Goal: Find specific page/section: Find specific page/section

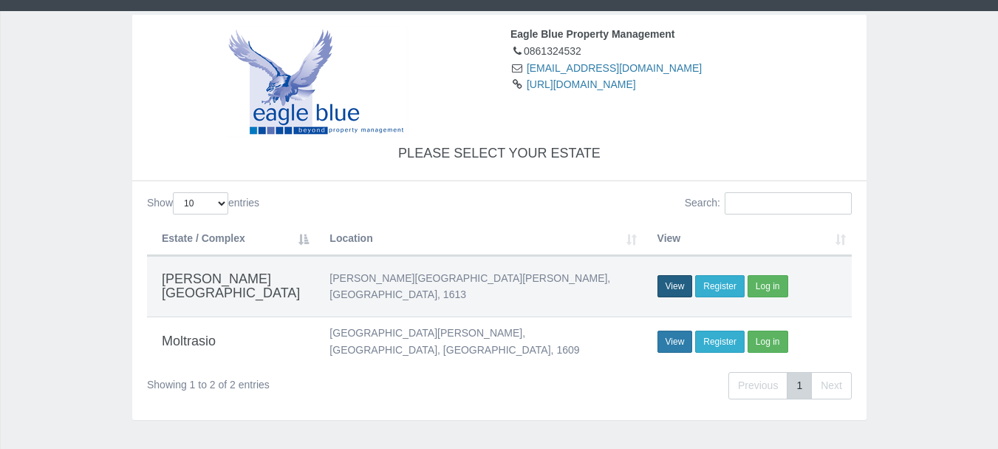
click at [672, 279] on link "View" at bounding box center [675, 286] width 35 height 22
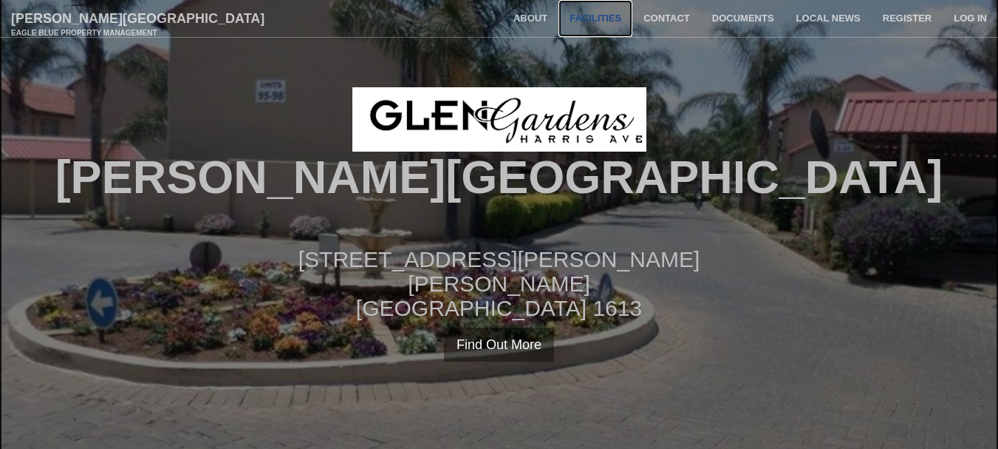
click at [613, 21] on link "Facilities" at bounding box center [596, 18] width 74 height 37
click at [520, 20] on link "About" at bounding box center [531, 18] width 56 height 37
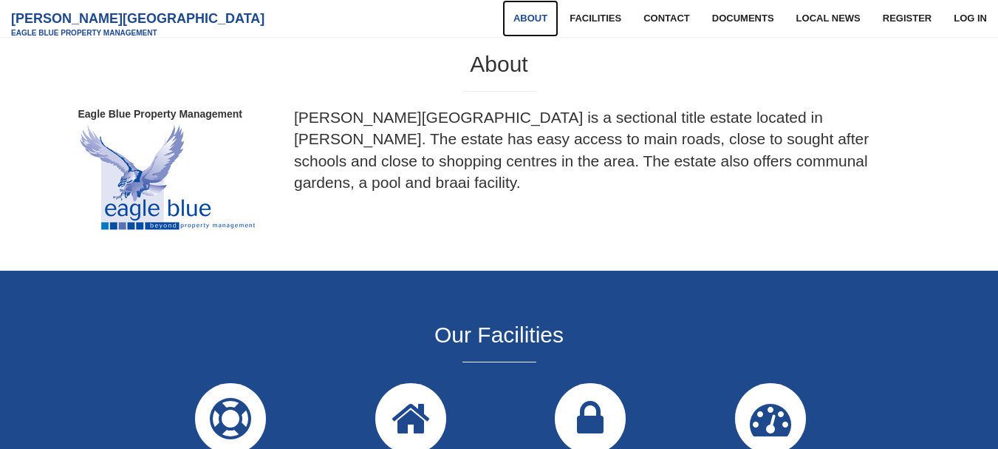
scroll to position [670, 0]
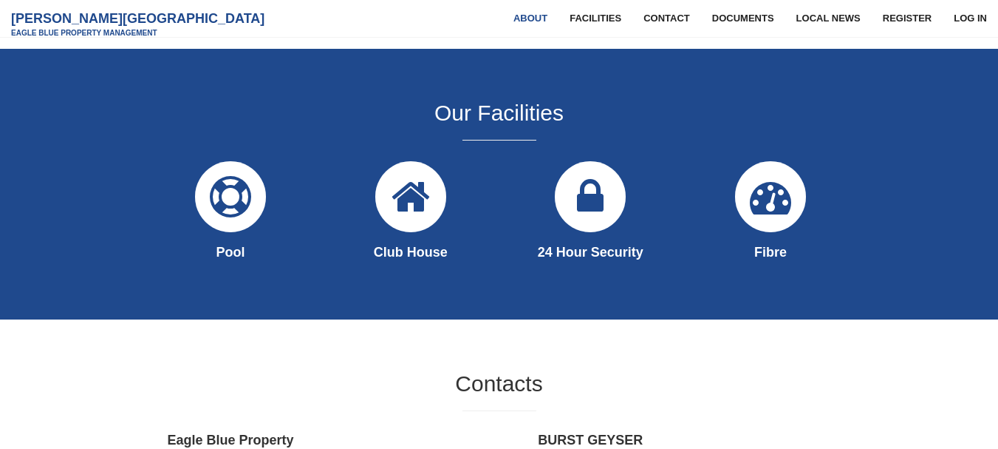
click at [418, 206] on icon at bounding box center [411, 196] width 83 height 83
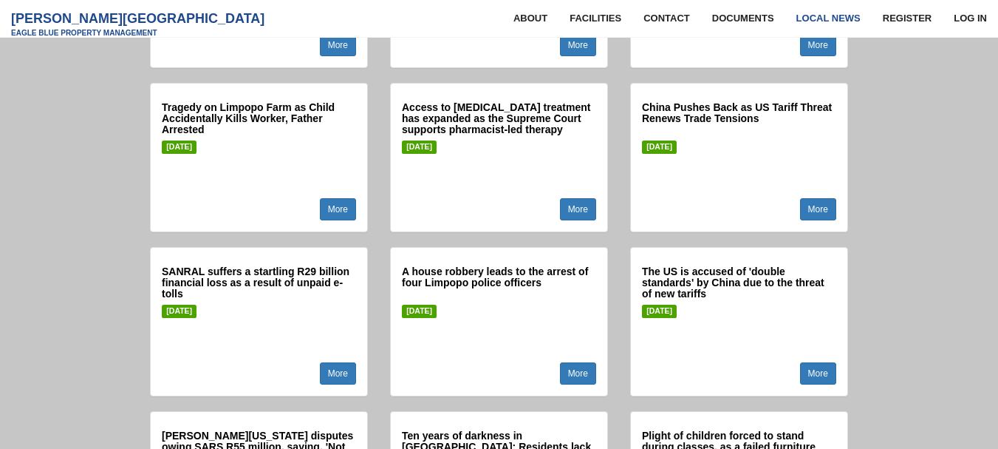
scroll to position [3848, 0]
